Goal: Communication & Community: Answer question/provide support

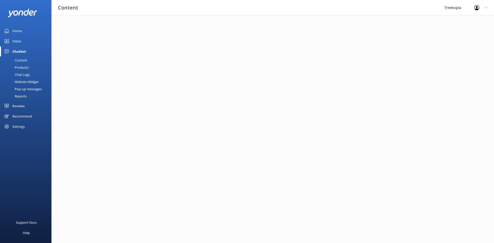
click at [23, 40] on link "Inbox" at bounding box center [26, 41] width 52 height 10
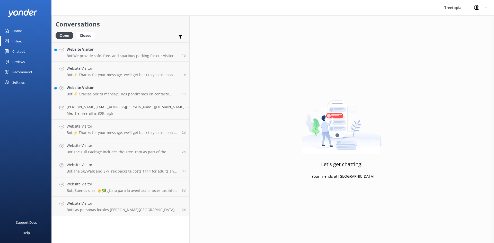
click at [117, 57] on p "Bot: We provide safe, free, and spacious parking for our visitors. For tickets,…" at bounding box center [123, 56] width 112 height 5
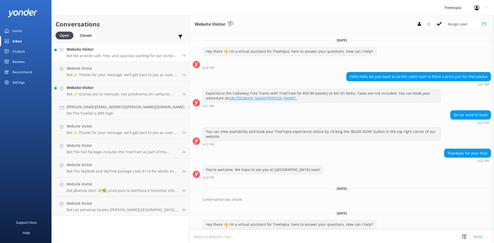
scroll to position [48, 0]
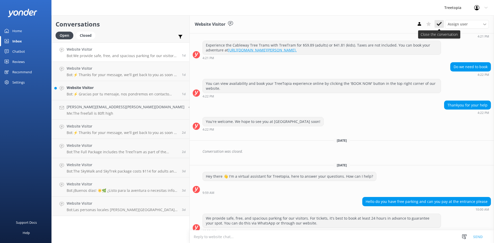
click at [442, 24] on icon at bounding box center [439, 23] width 5 height 5
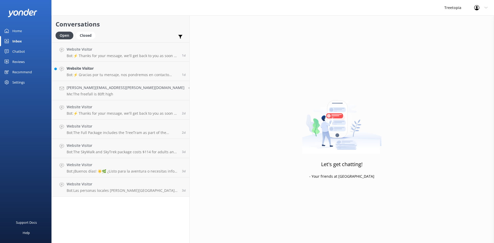
click at [129, 58] on p "Bot: ⚡ Thanks for your message, we'll get back to you as soon as we can. You're…" at bounding box center [123, 56] width 112 height 5
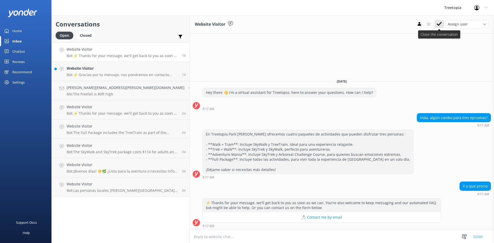
click at [439, 24] on icon at bounding box center [439, 23] width 5 height 5
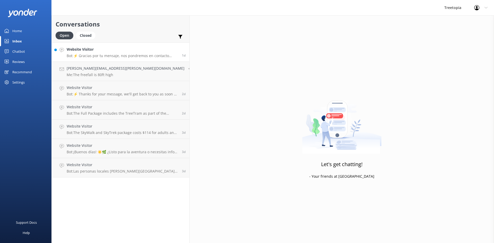
click at [110, 57] on p "Bot: ⚡ Gracias por tu mensaje, nos pondremos en contacto contigo lo antes posib…" at bounding box center [123, 56] width 112 height 5
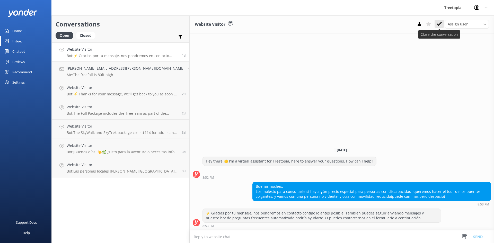
click at [438, 22] on icon at bounding box center [439, 23] width 5 height 5
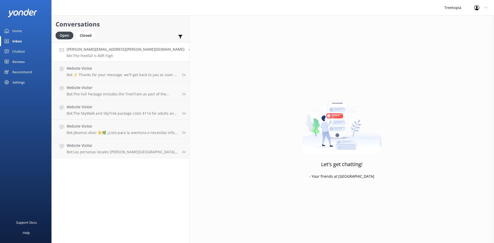
click at [119, 58] on link "[PERSON_NAME][EMAIL_ADDRESS][PERSON_NAME][DOMAIN_NAME] Me: The freefall is 80ft…" at bounding box center [121, 51] width 138 height 19
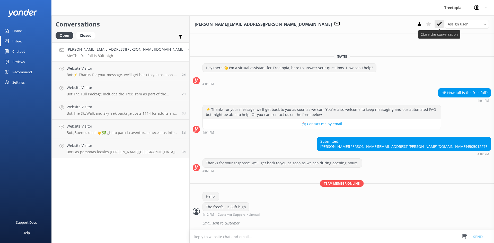
click at [438, 22] on icon at bounding box center [439, 23] width 5 height 5
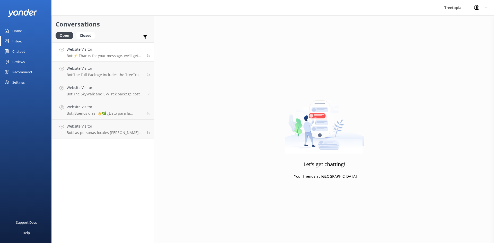
click at [99, 60] on link "Website Visitor Bot: ⚡ Thanks for your message, we'll get back to you as soon a…" at bounding box center [103, 51] width 103 height 19
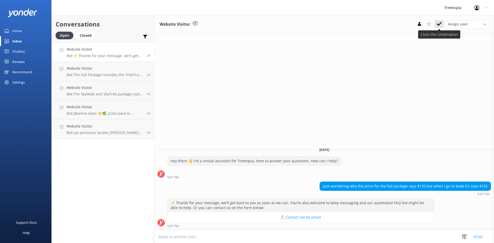
click at [440, 22] on icon at bounding box center [439, 23] width 5 height 5
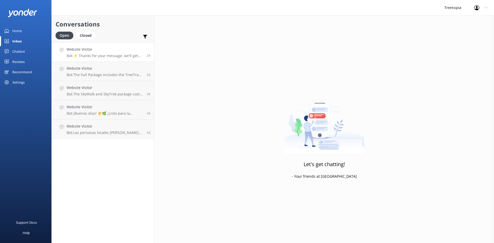
click at [108, 49] on h4 "Website Visitor" at bounding box center [105, 50] width 76 height 6
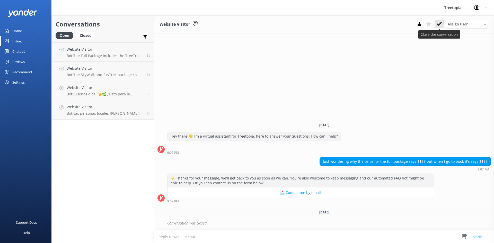
click at [442, 25] on icon at bounding box center [439, 23] width 5 height 5
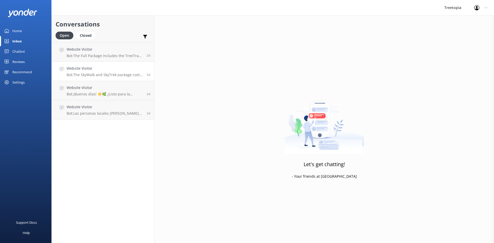
click at [111, 70] on h4 "Website Visitor" at bounding box center [105, 69] width 76 height 6
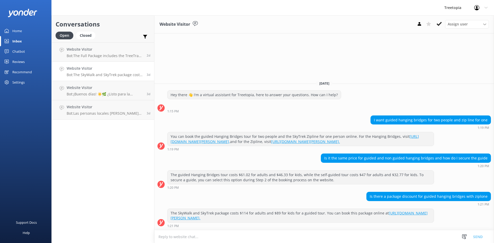
click at [438, 26] on icon at bounding box center [439, 23] width 5 height 5
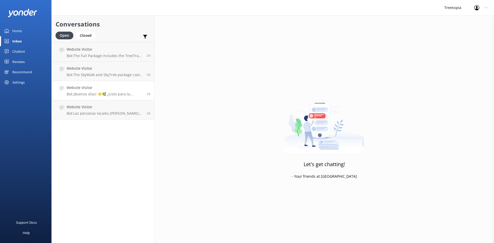
click at [101, 84] on link "Website Visitor Bot: ¡Buenos días! ☀️🌿 ¿Listo para la aventura o necesitas info…" at bounding box center [103, 90] width 103 height 19
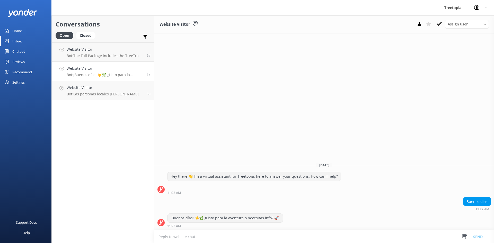
drag, startPoint x: 439, startPoint y: 24, endPoint x: 436, endPoint y: 24, distance: 3.1
click at [439, 24] on icon at bounding box center [439, 23] width 5 height 5
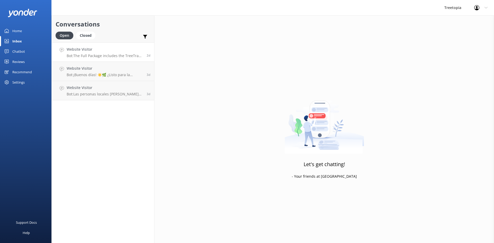
click at [88, 54] on p "Bot: The Full Package includes the TreeTram as part of the SkyWalk experience. …" at bounding box center [105, 56] width 76 height 5
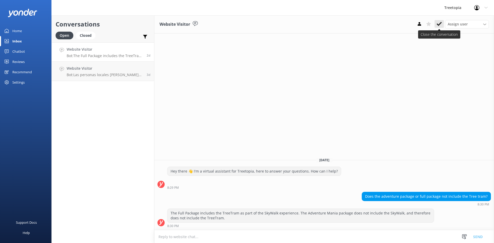
click at [438, 23] on icon at bounding box center [439, 23] width 5 height 5
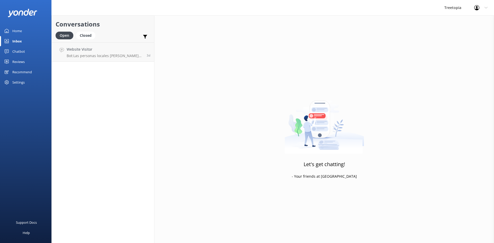
click at [93, 56] on p "Bot: Las personas locales [PERSON_NAME][GEOGRAPHIC_DATA], al ser residentes de …" at bounding box center [105, 56] width 76 height 5
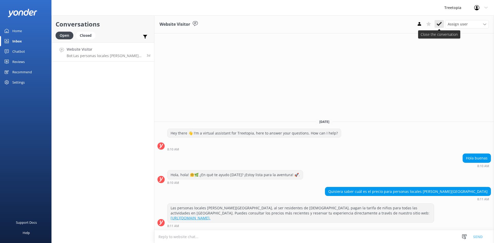
click at [442, 28] on button at bounding box center [439, 24] width 9 height 8
